Goal: Task Accomplishment & Management: Complete application form

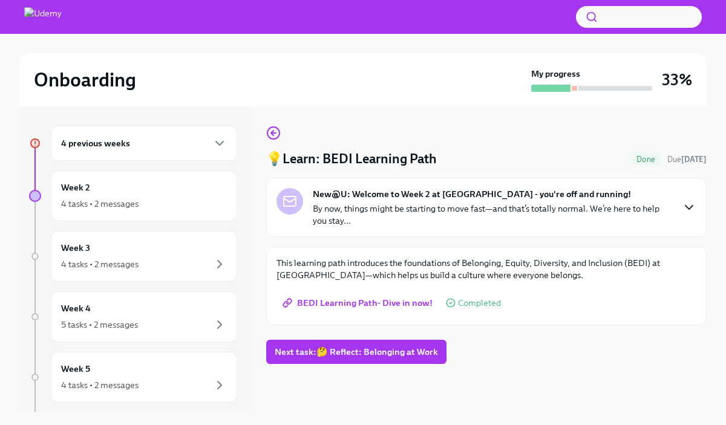
click at [682, 207] on icon "button" at bounding box center [689, 207] width 15 height 15
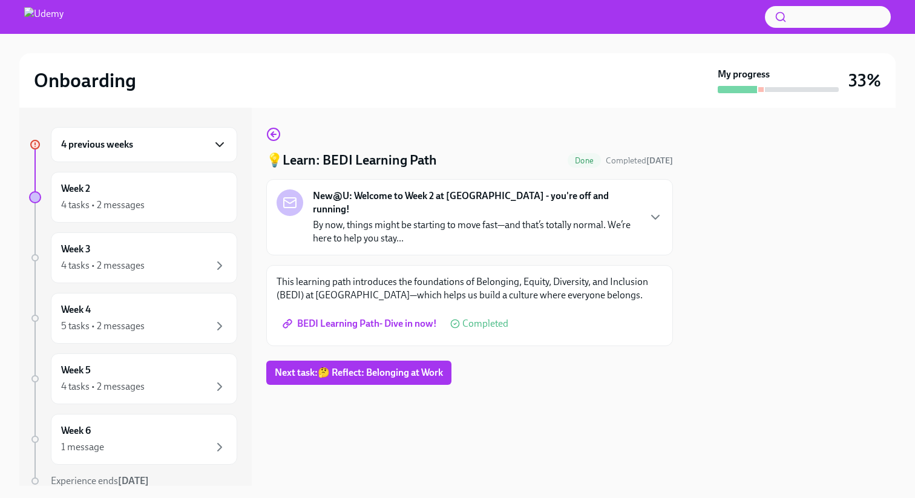
click at [223, 143] on icon "button" at bounding box center [219, 145] width 7 height 4
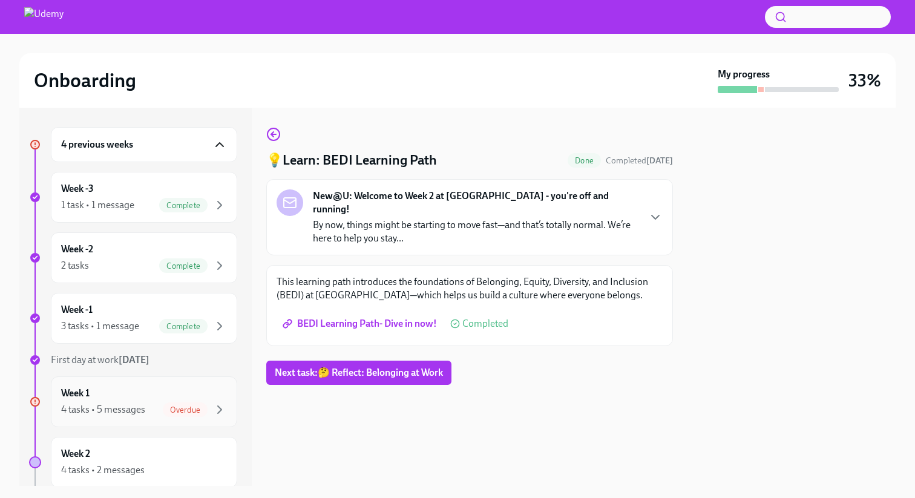
click at [181, 398] on div "Week 1 4 tasks • 5 messages Overdue" at bounding box center [144, 402] width 166 height 30
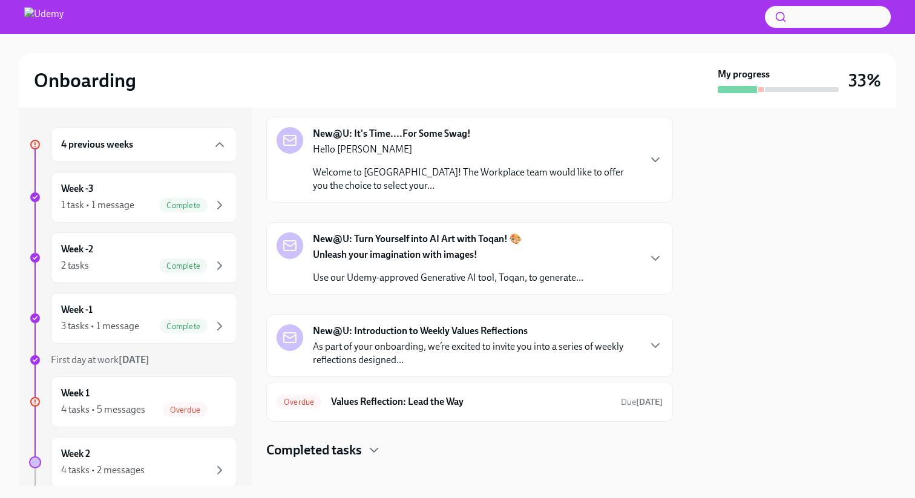
scroll to position [246, 0]
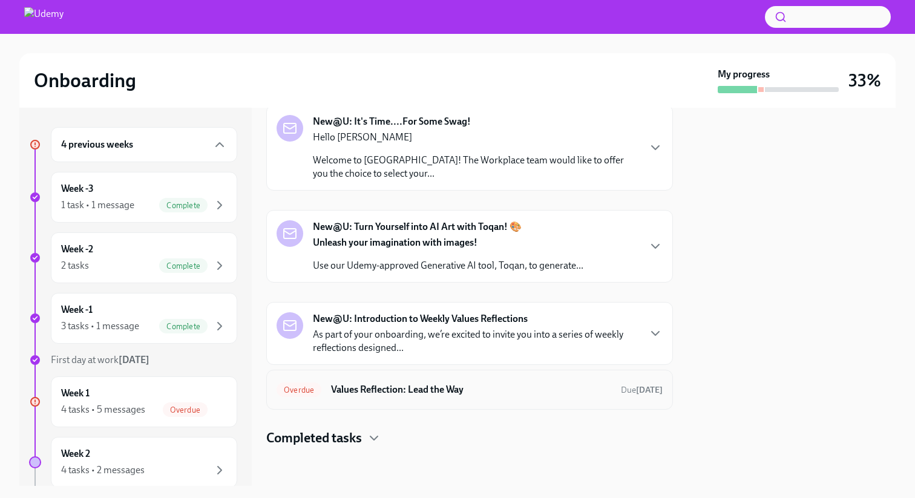
click at [414, 386] on h6 "Values Reflection: Lead the Way" at bounding box center [471, 389] width 280 height 13
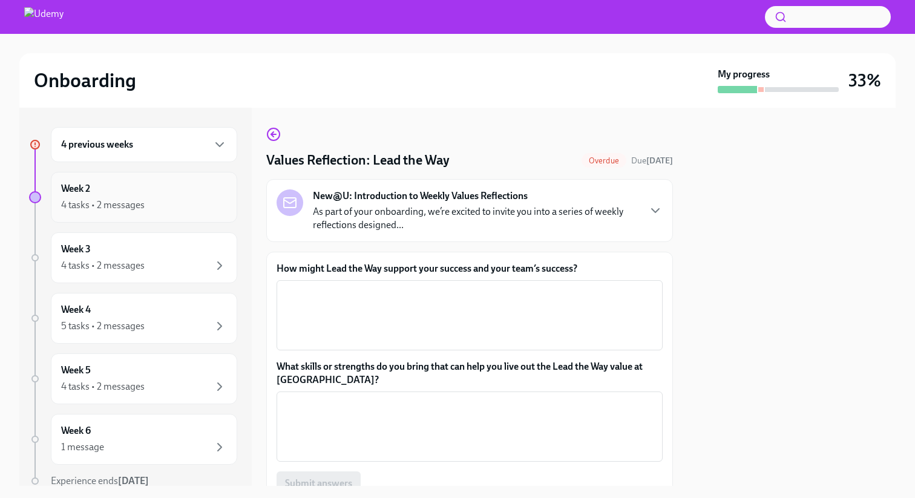
click at [185, 206] on div "4 tasks • 2 messages" at bounding box center [144, 205] width 166 height 15
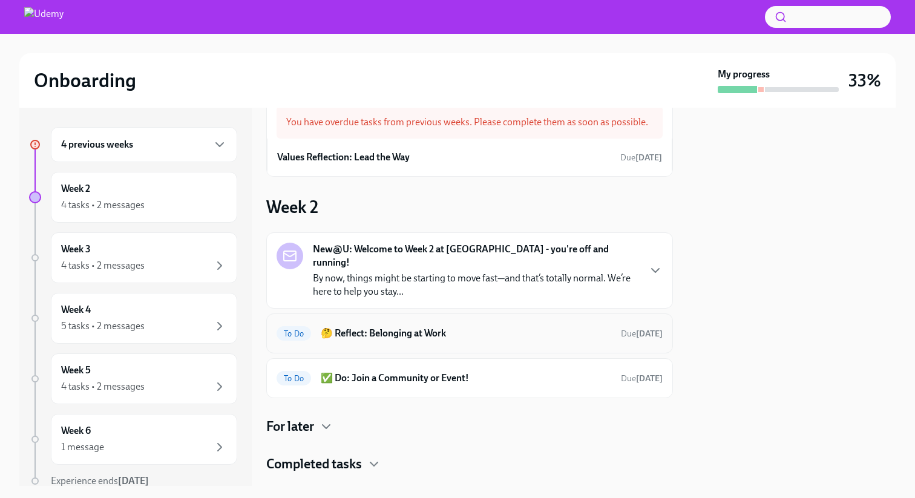
scroll to position [44, 0]
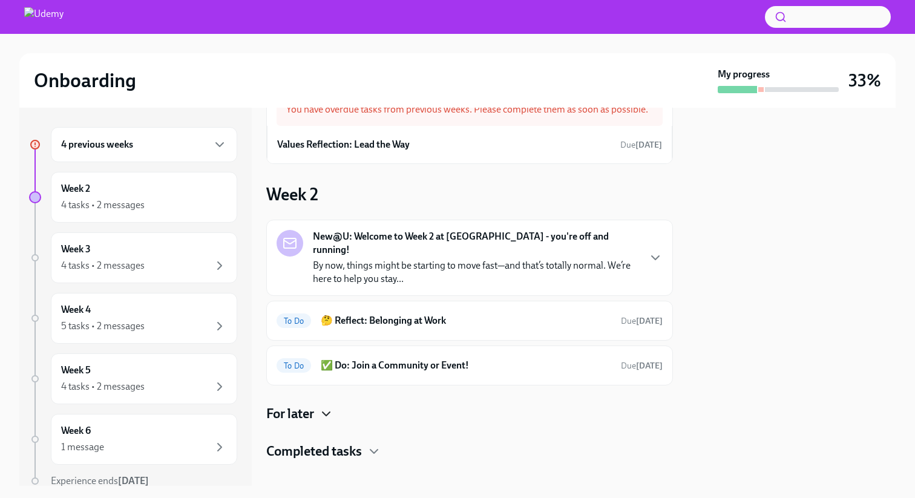
click at [330, 412] on icon "button" at bounding box center [325, 414] width 7 height 4
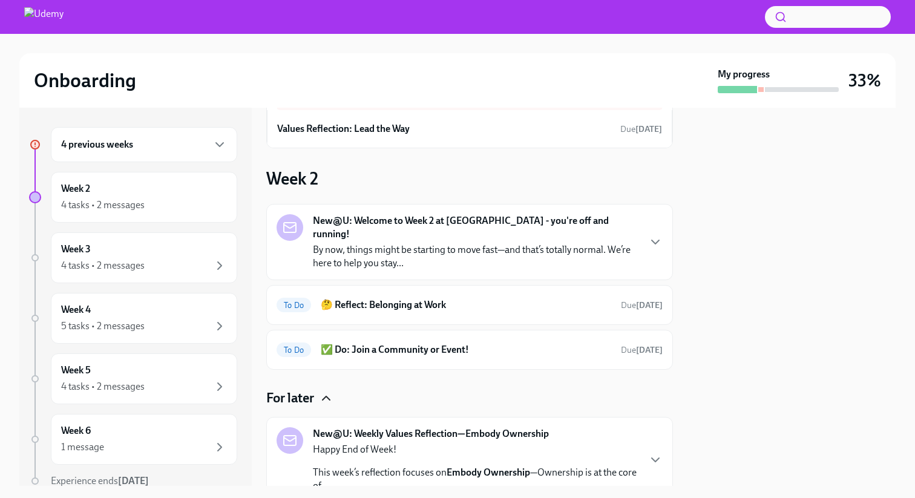
scroll to position [59, 0]
click at [402, 344] on h6 "✅ Do: Join a Community or Event!" at bounding box center [466, 350] width 290 height 13
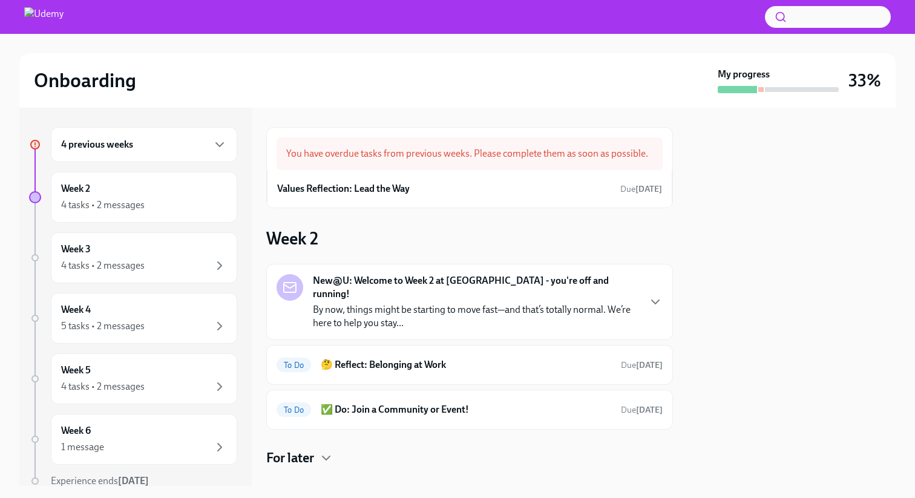
click at [157, 152] on div "4 previous weeks" at bounding box center [144, 144] width 186 height 35
